Goal: Use online tool/utility

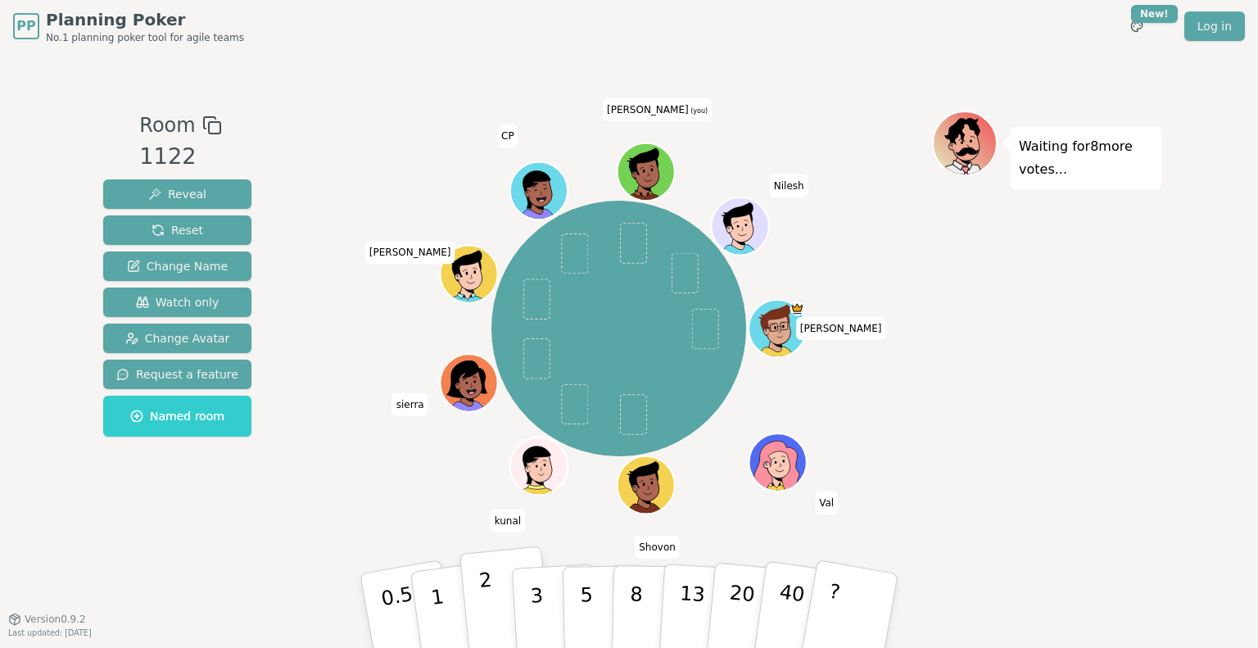
click at [494, 607] on button "2" at bounding box center [505, 611] width 93 height 130
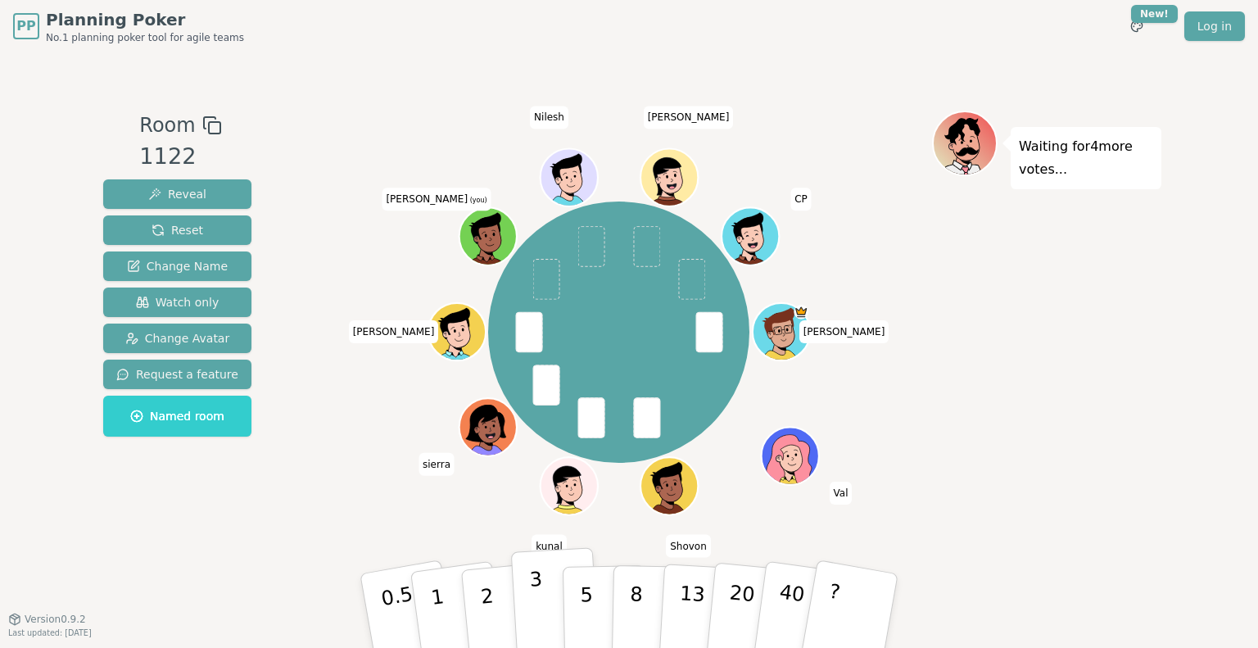
click at [549, 607] on button "3" at bounding box center [555, 611] width 89 height 128
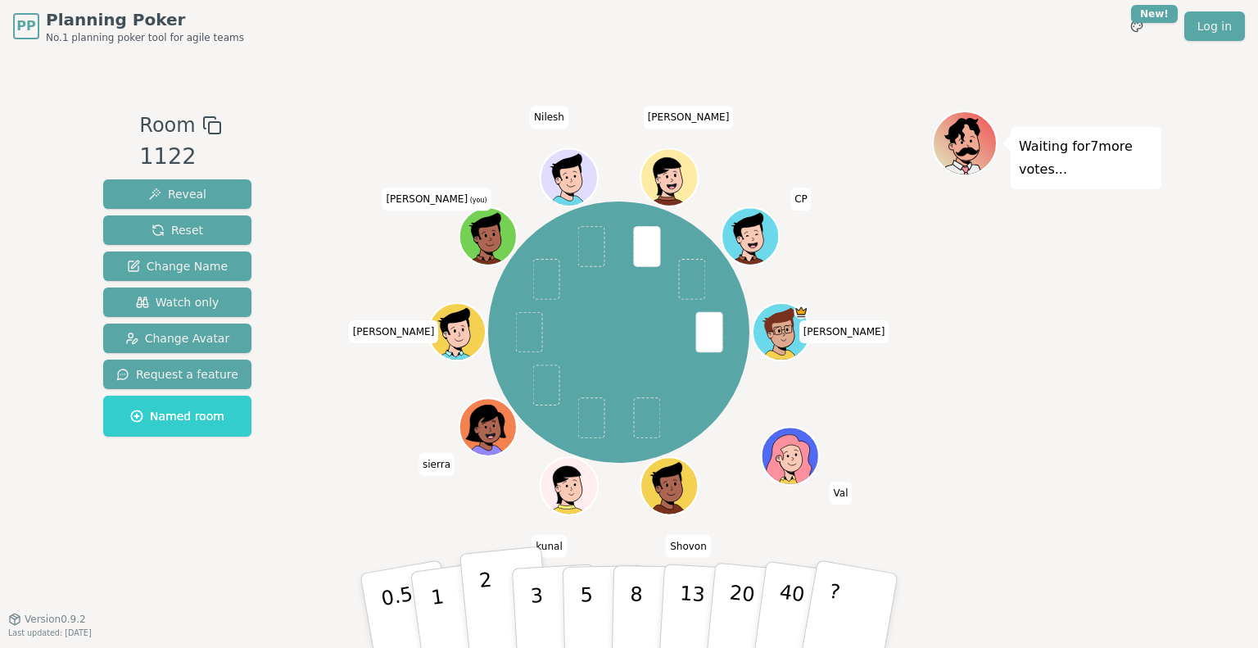
click at [493, 596] on button "2" at bounding box center [505, 611] width 93 height 130
click at [479, 612] on button "2" at bounding box center [505, 611] width 93 height 130
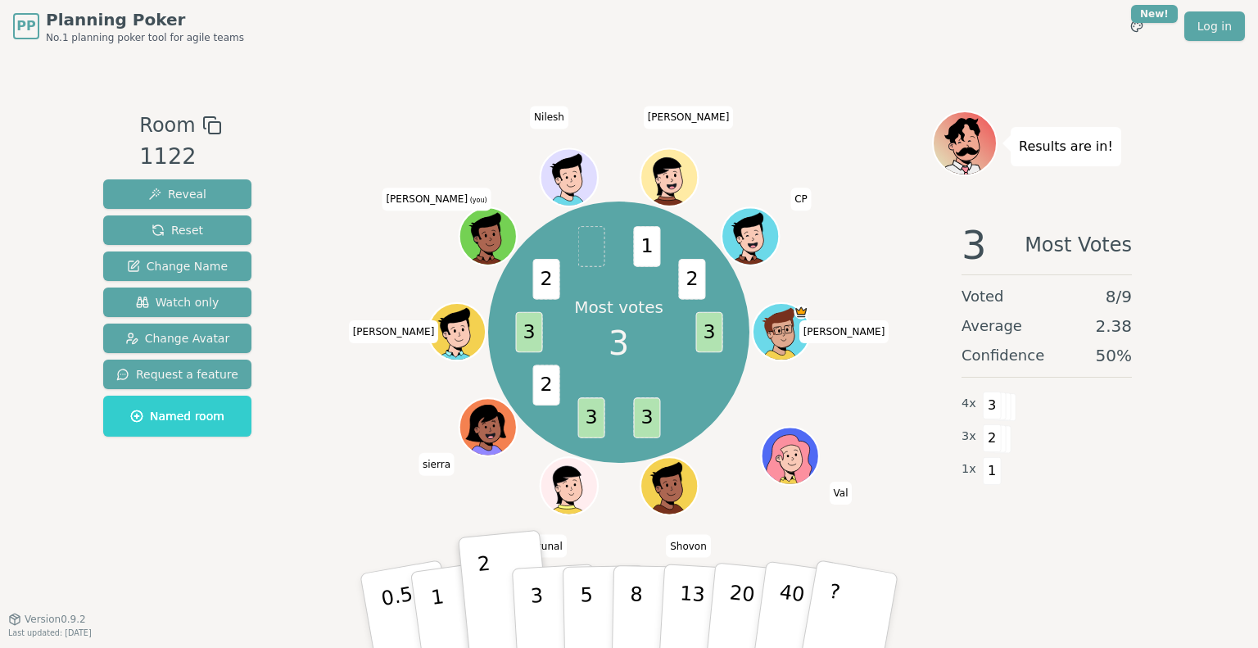
click at [517, 594] on button "3" at bounding box center [556, 627] width 89 height 128
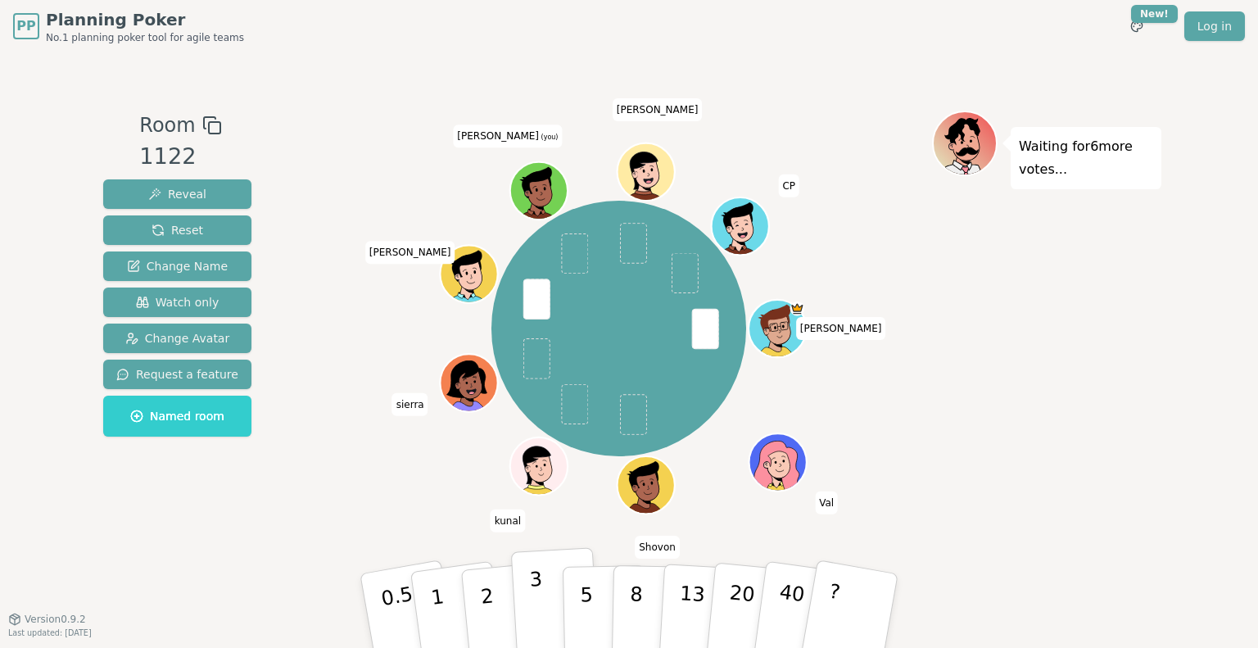
click at [542, 610] on button "3" at bounding box center [555, 611] width 89 height 128
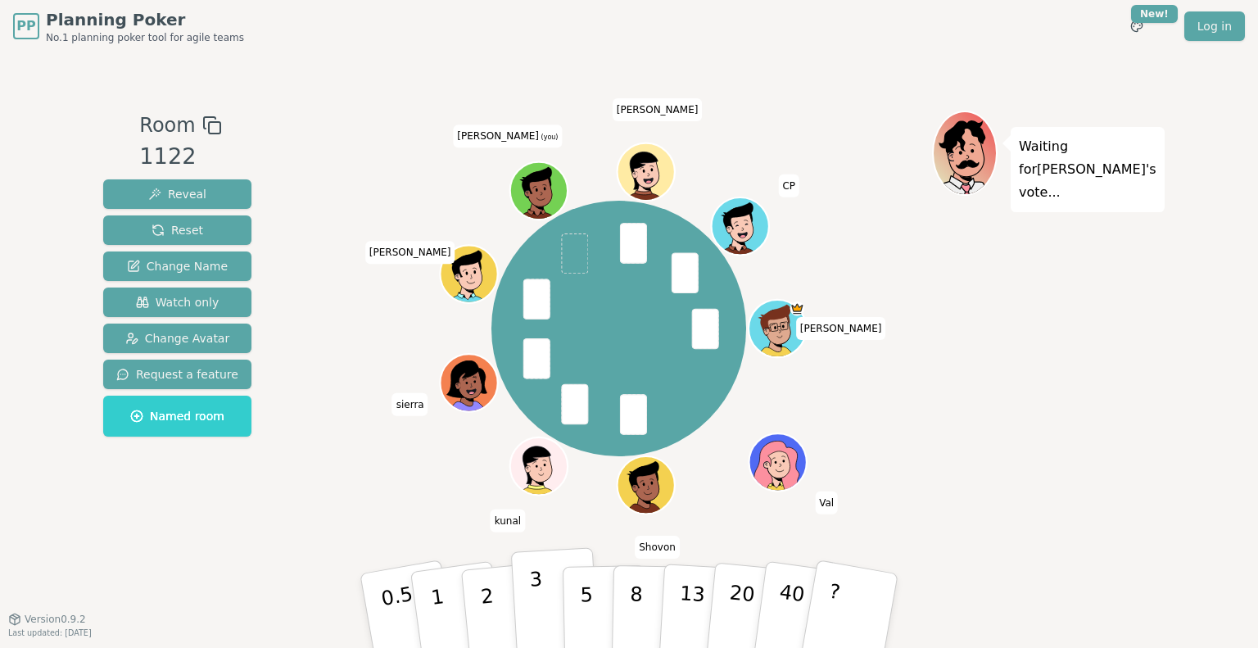
click at [534, 598] on p "3" at bounding box center [538, 611] width 18 height 89
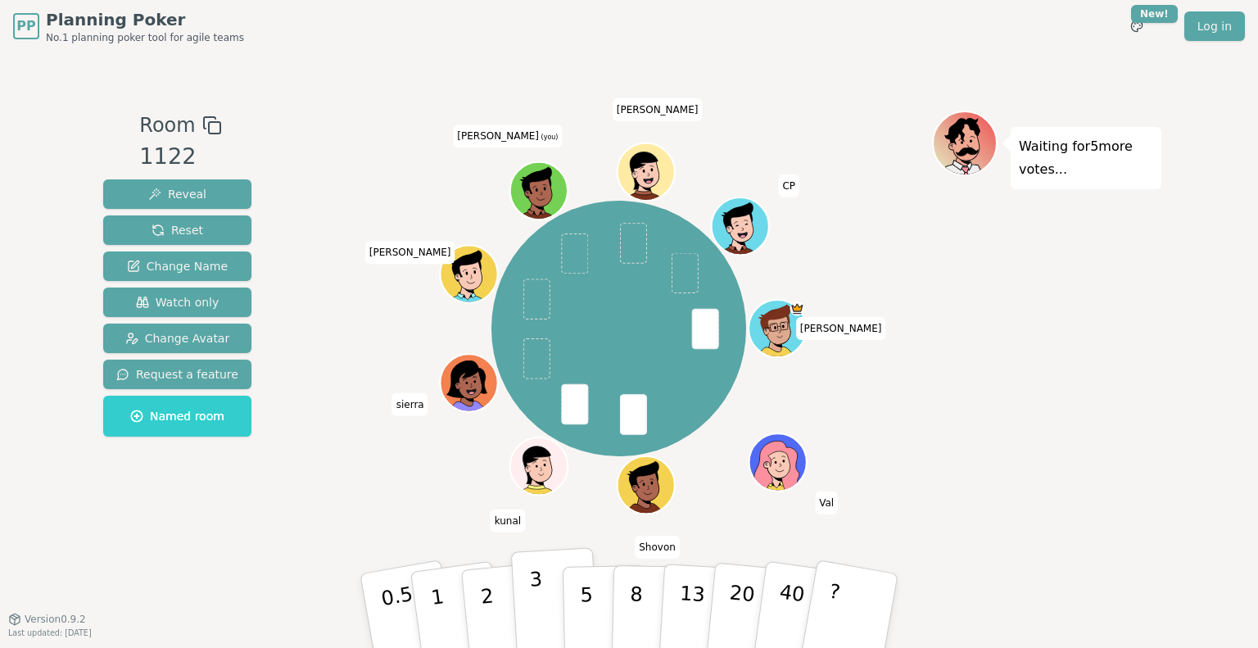
click at [545, 603] on button "3" at bounding box center [555, 611] width 89 height 128
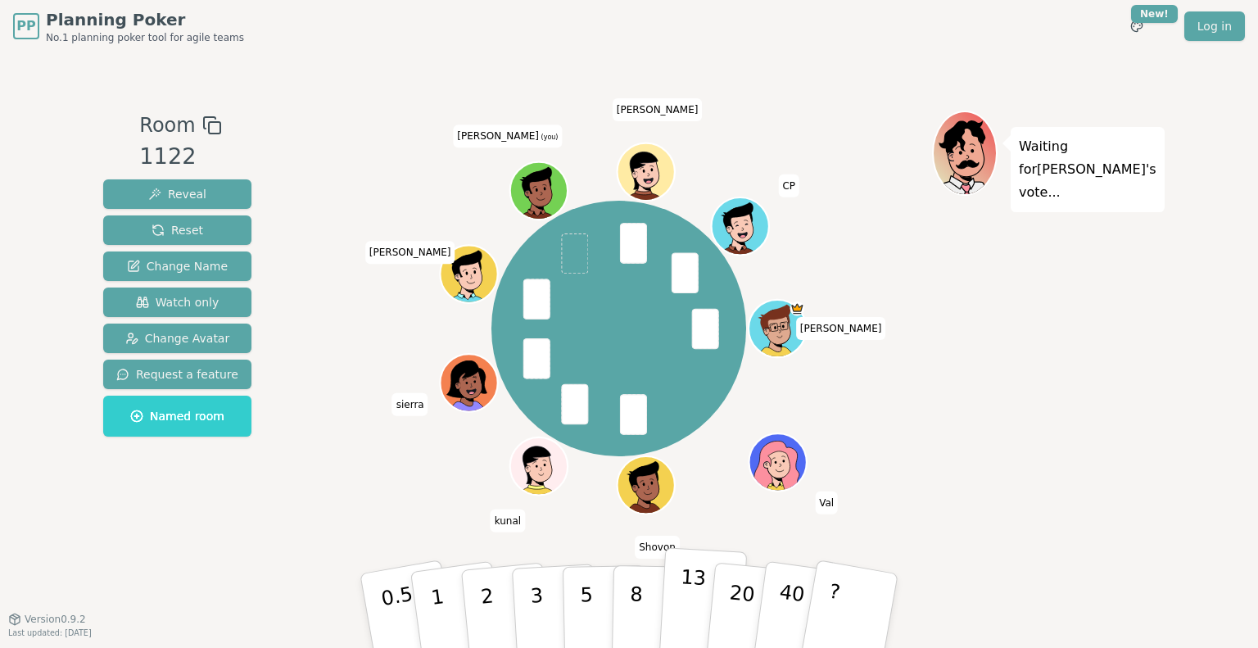
click at [688, 593] on p "13" at bounding box center [691, 610] width 30 height 90
click at [637, 590] on p "8" at bounding box center [636, 610] width 14 height 88
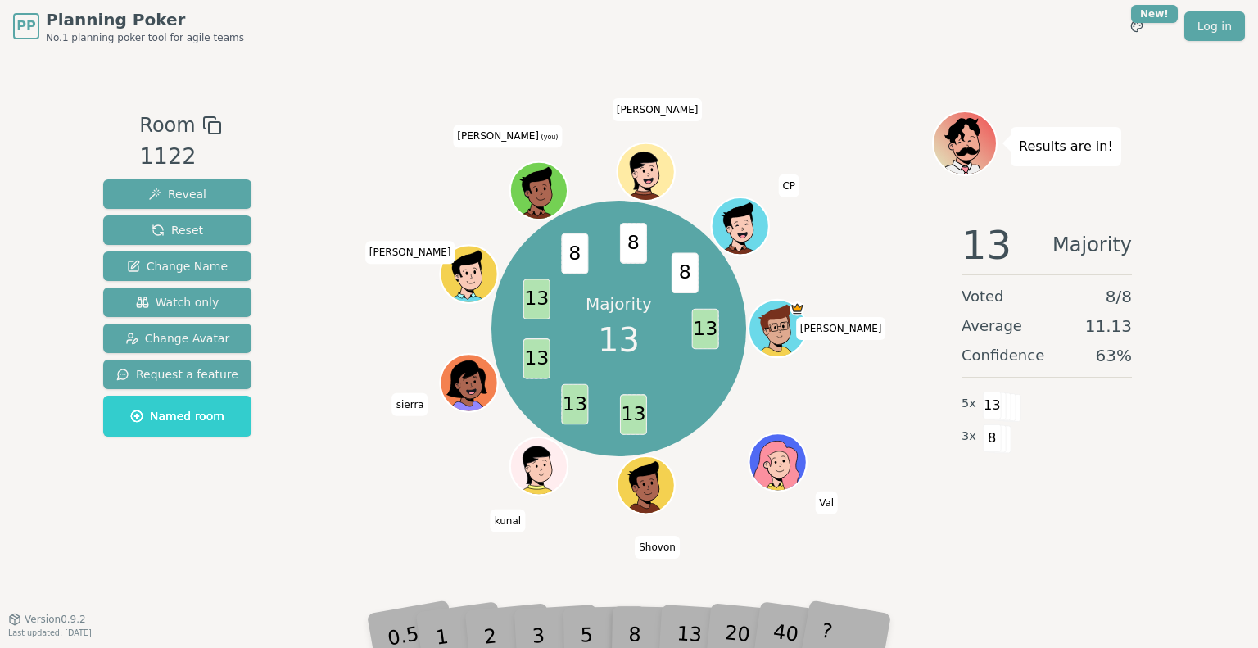
click at [684, 628] on div "13" at bounding box center [702, 610] width 52 height 60
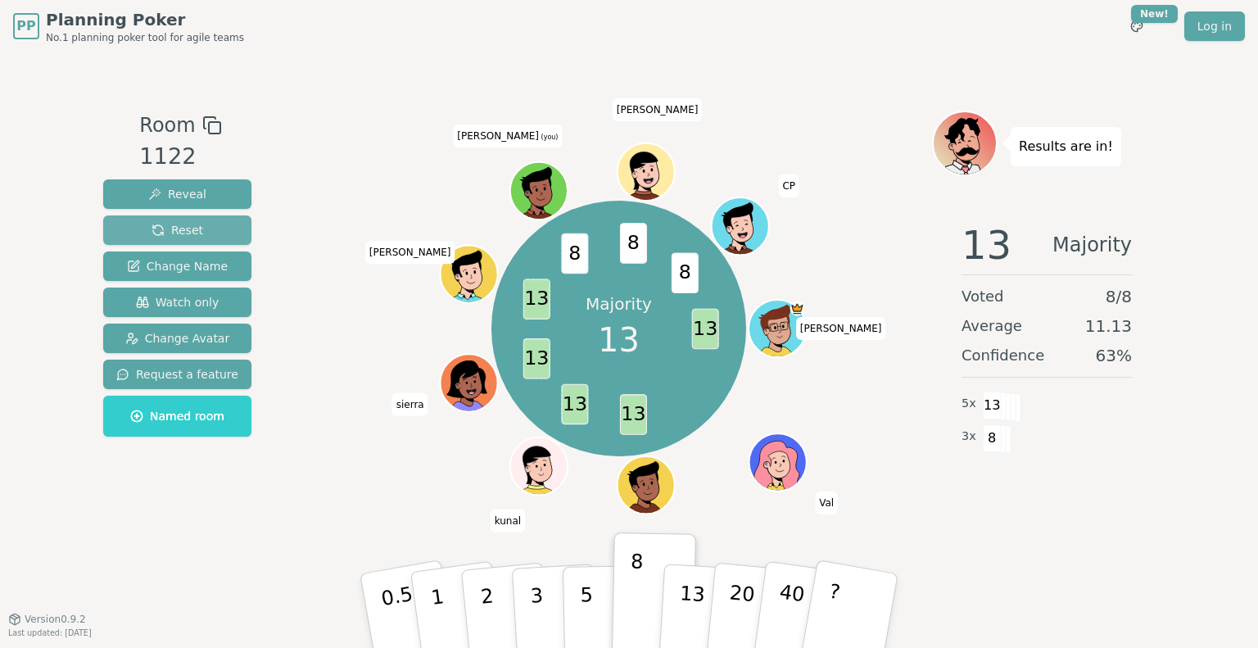
click at [210, 235] on button "Reset" at bounding box center [177, 229] width 148 height 29
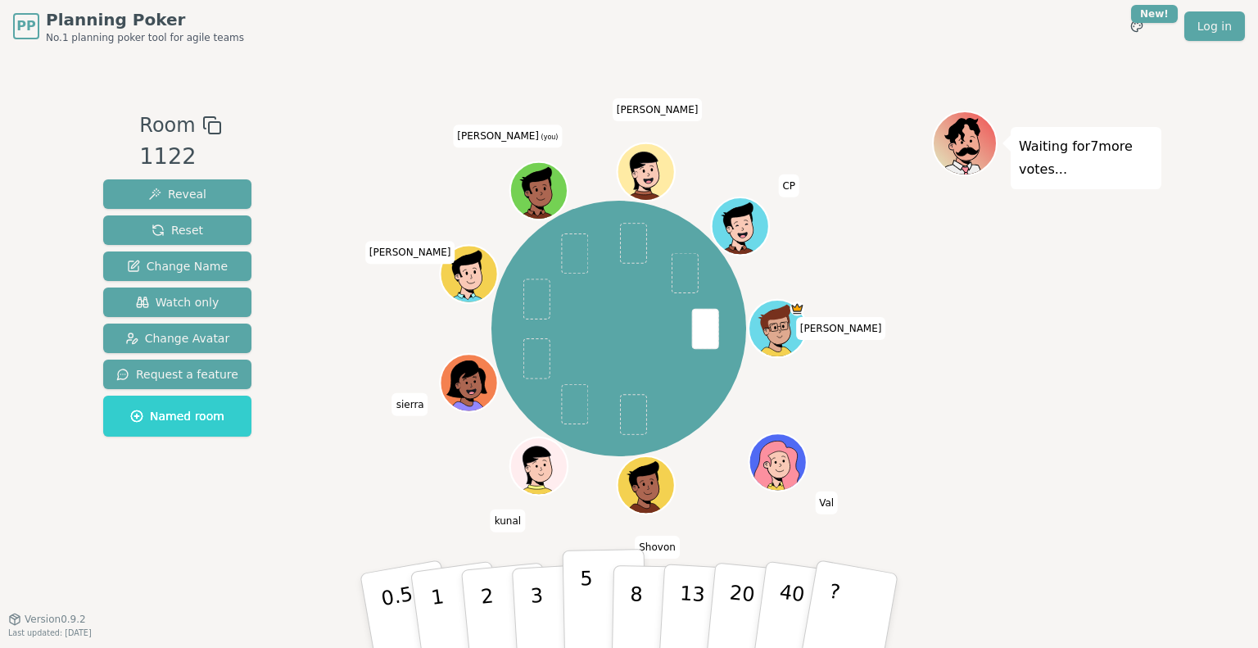
click at [593, 603] on button "5" at bounding box center [604, 611] width 84 height 124
click at [595, 612] on button "5" at bounding box center [604, 611] width 84 height 124
click at [582, 598] on p "5" at bounding box center [587, 611] width 14 height 88
